Goal: Transaction & Acquisition: Purchase product/service

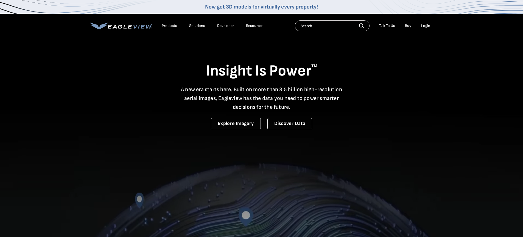
click at [424, 24] on div "Login" at bounding box center [425, 25] width 9 height 5
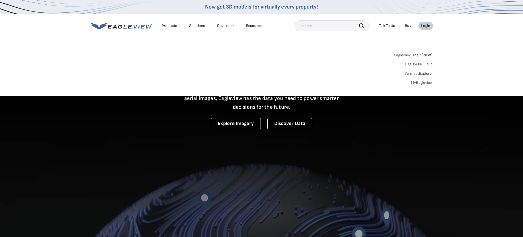
click at [419, 83] on link "MyEagleview" at bounding box center [422, 82] width 22 height 5
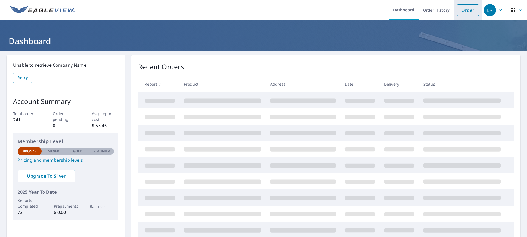
click at [459, 9] on link "Order" at bounding box center [468, 10] width 22 height 12
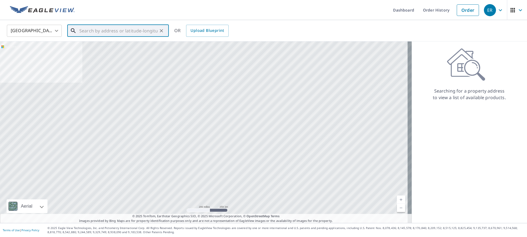
click at [80, 31] on input "text" at bounding box center [118, 30] width 78 height 15
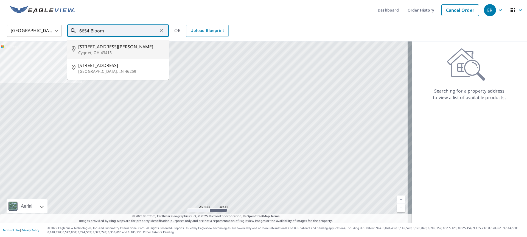
click at [87, 50] on p "Cygnet, OH 43413" at bounding box center [121, 52] width 86 height 5
type input "[STREET_ADDRESS][PERSON_NAME]"
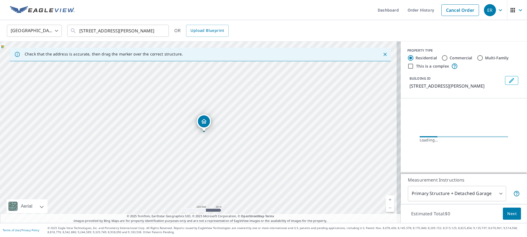
click at [201, 129] on div "Dropped pin, building 1, Residential property, 6654 Bloom Rd Cygnet, OH 43413" at bounding box center [203, 128] width 7 height 5
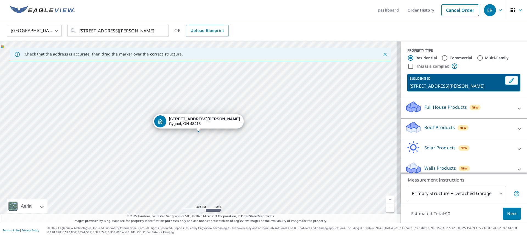
click at [428, 130] on p "Roof Products" at bounding box center [440, 127] width 30 height 7
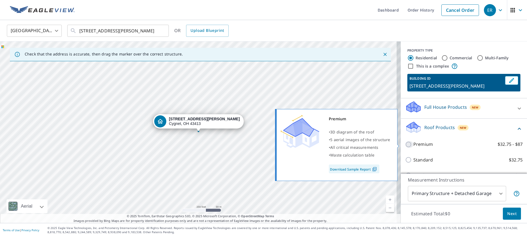
click at [405, 145] on input "Premium $32.75 - $87" at bounding box center [409, 144] width 8 height 7
checkbox input "true"
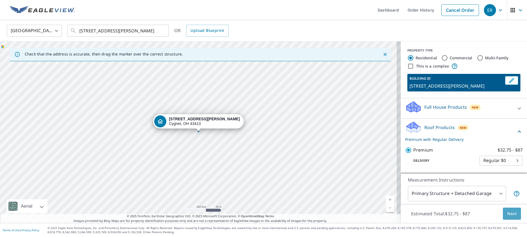
click at [508, 212] on span "Next" at bounding box center [512, 213] width 9 height 7
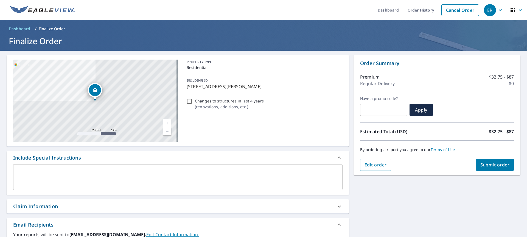
click at [491, 168] on button "Submit order" at bounding box center [495, 165] width 38 height 12
